Goal: Information Seeking & Learning: Learn about a topic

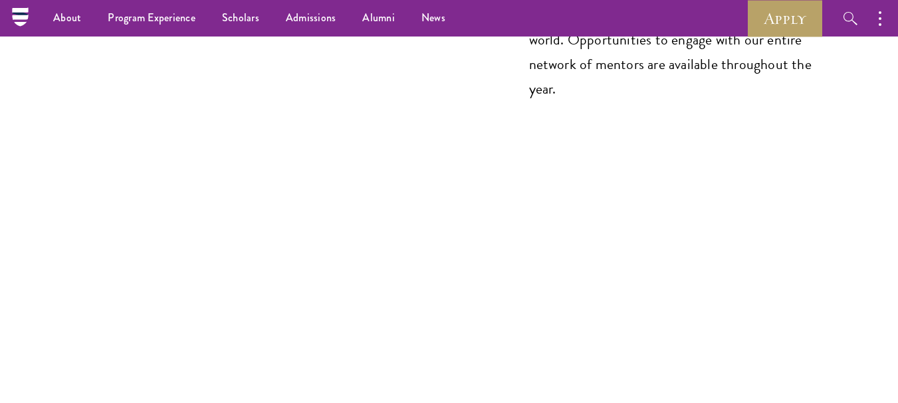
scroll to position [7069, 0]
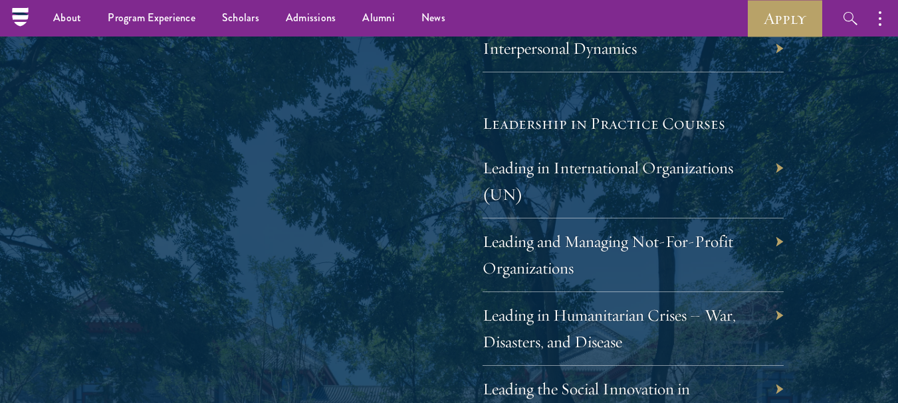
scroll to position [2657, 0]
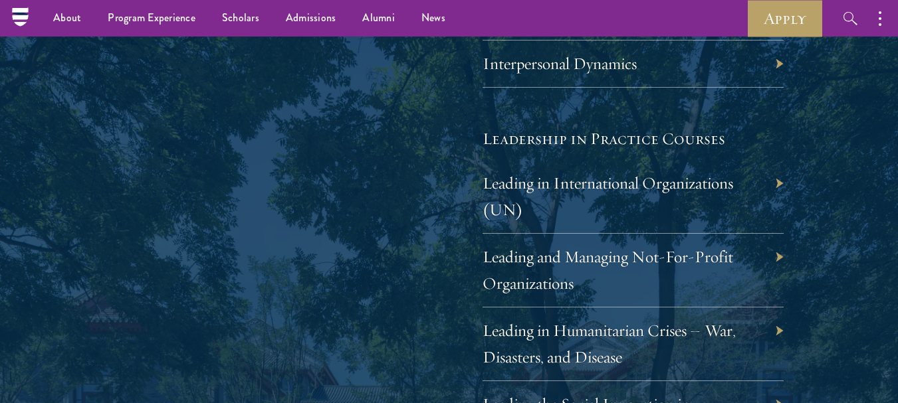
click at [777, 332] on div "Leading in Humanitarian Crises – War, Disasters, and Disease" at bounding box center [633, 345] width 302 height 74
click at [778, 327] on div "Leading in Humanitarian Crises – War, Disasters, and Disease" at bounding box center [633, 345] width 302 height 74
click at [666, 328] on link "Leading in Humanitarian Crises – War, Disasters, and Disease" at bounding box center [618, 343] width 253 height 47
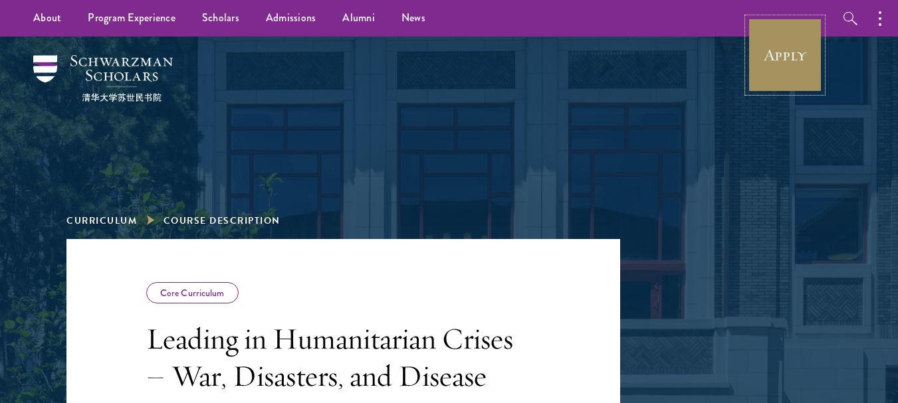
click at [791, 62] on link "Apply" at bounding box center [784, 55] width 74 height 74
